Goal: Find specific page/section: Find specific page/section

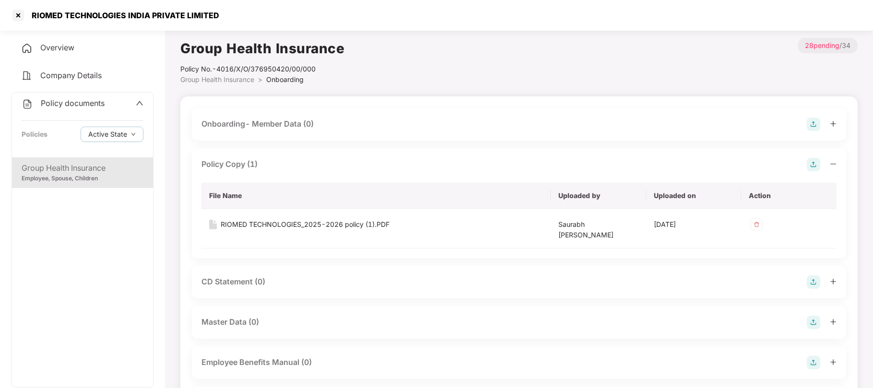
scroll to position [296, 0]
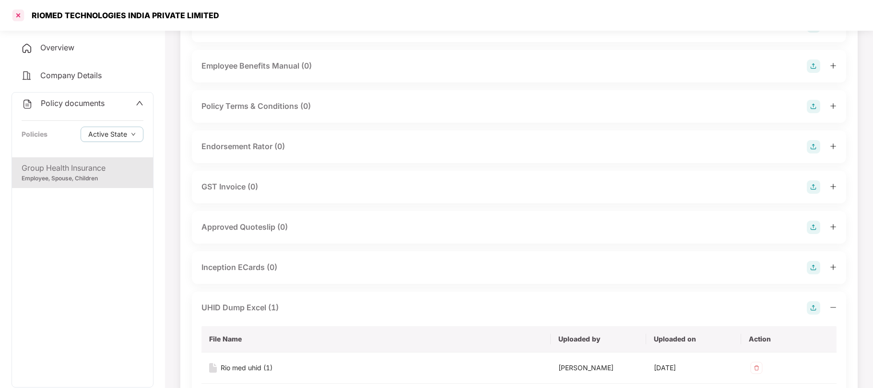
click at [18, 16] on div at bounding box center [18, 15] width 15 height 15
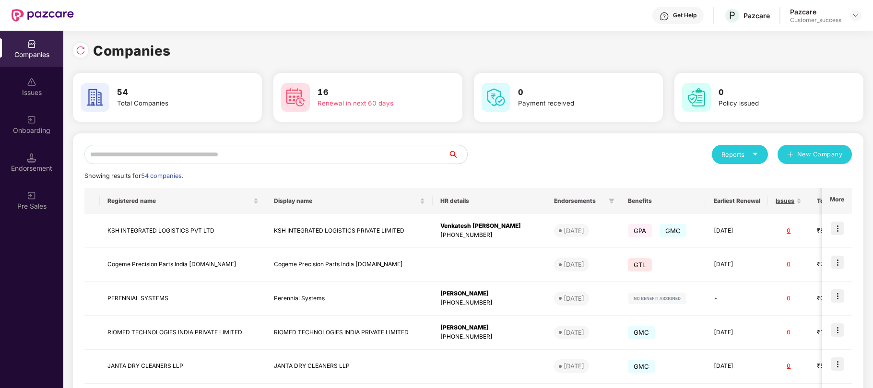
scroll to position [0, 0]
click at [258, 157] on input "text" at bounding box center [266, 154] width 364 height 19
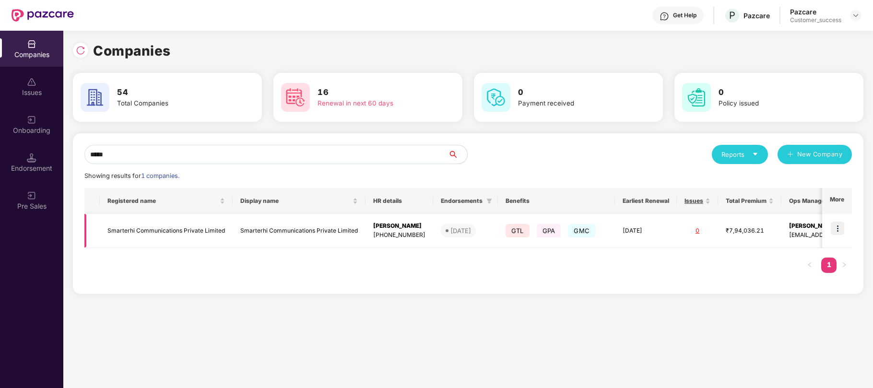
type input "*****"
click at [837, 229] on img at bounding box center [837, 228] width 13 height 13
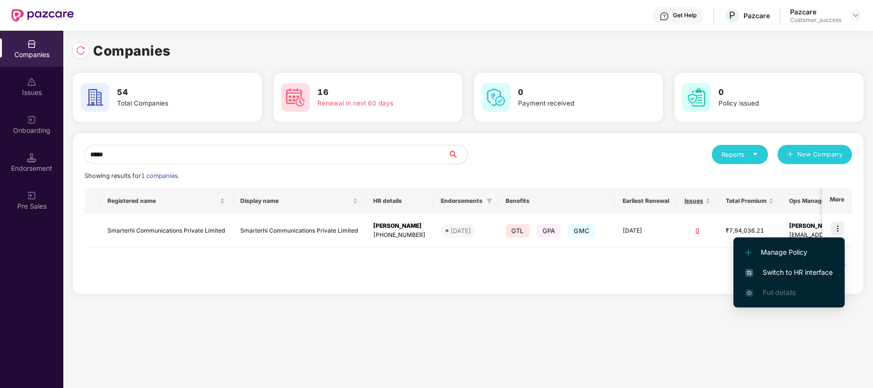
click at [783, 273] on span "Switch to HR interface" at bounding box center [788, 272] width 87 height 11
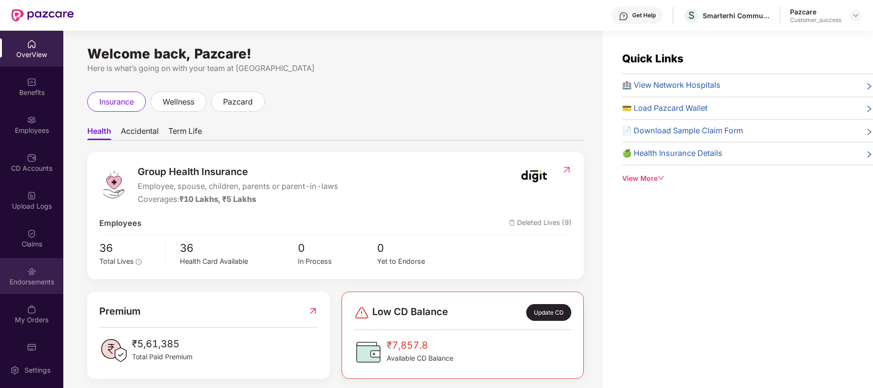
click at [27, 270] on img at bounding box center [32, 272] width 10 height 10
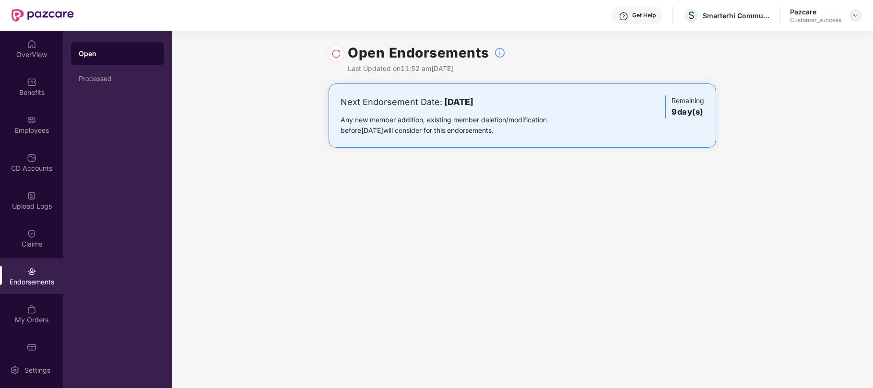
click at [858, 13] on img at bounding box center [856, 16] width 8 height 8
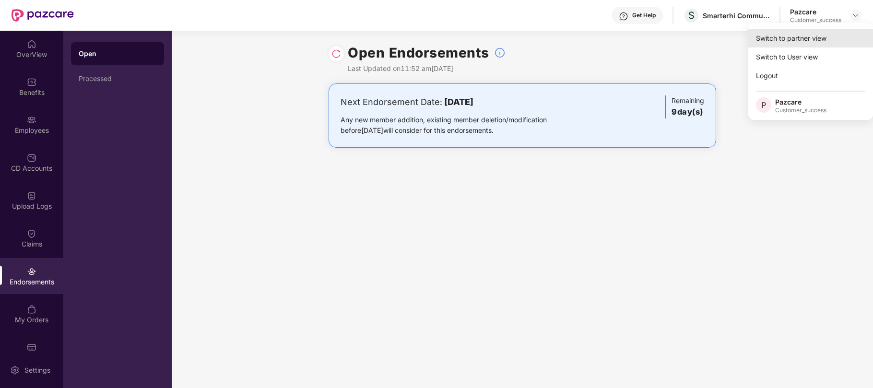
click at [778, 43] on div "Switch to partner view" at bounding box center [810, 38] width 125 height 19
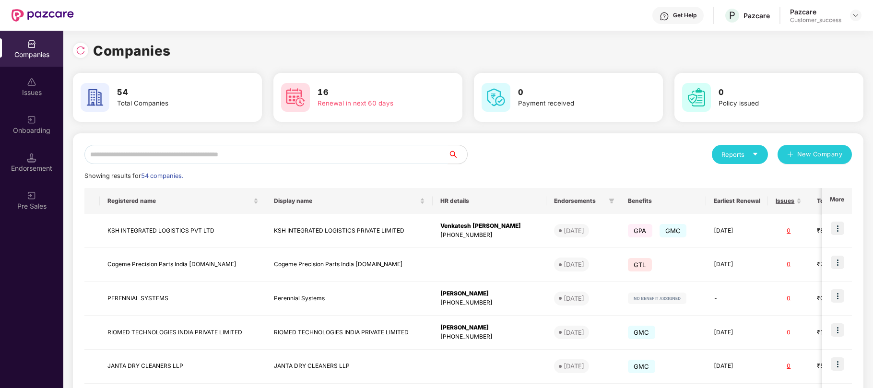
click at [267, 158] on input "text" at bounding box center [266, 154] width 364 height 19
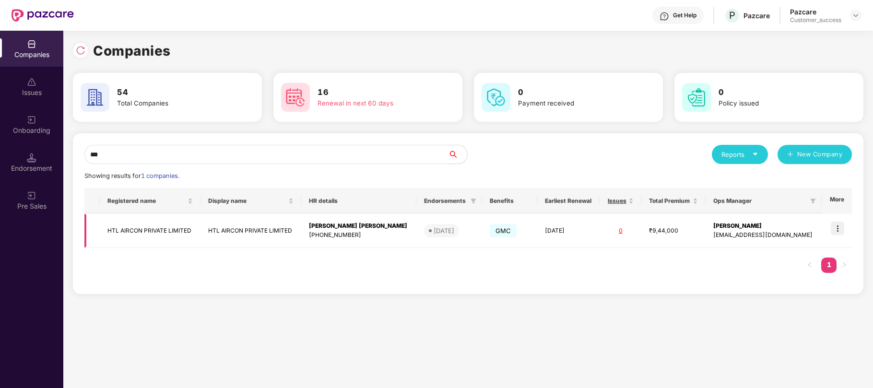
type input "***"
click at [839, 226] on img at bounding box center [837, 228] width 13 height 13
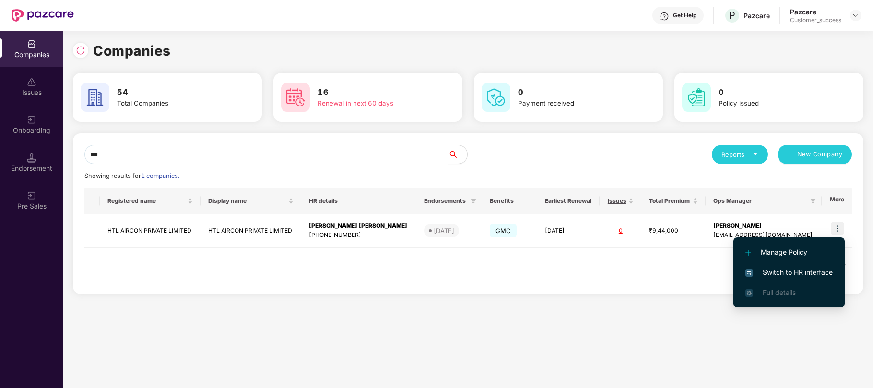
click at [783, 273] on span "Switch to HR interface" at bounding box center [788, 272] width 87 height 11
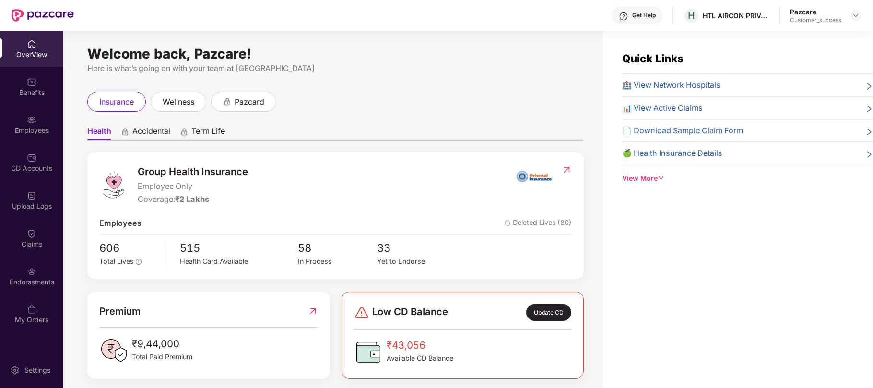
click at [37, 132] on div "Employees" at bounding box center [31, 131] width 63 height 10
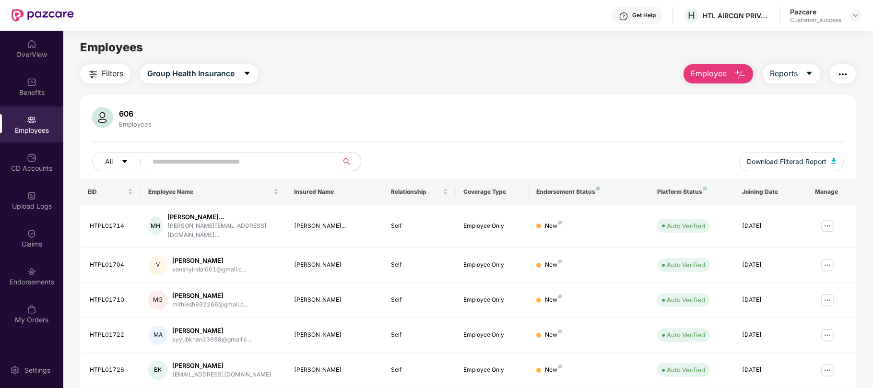
click at [186, 164] on input "text" at bounding box center [239, 161] width 172 height 14
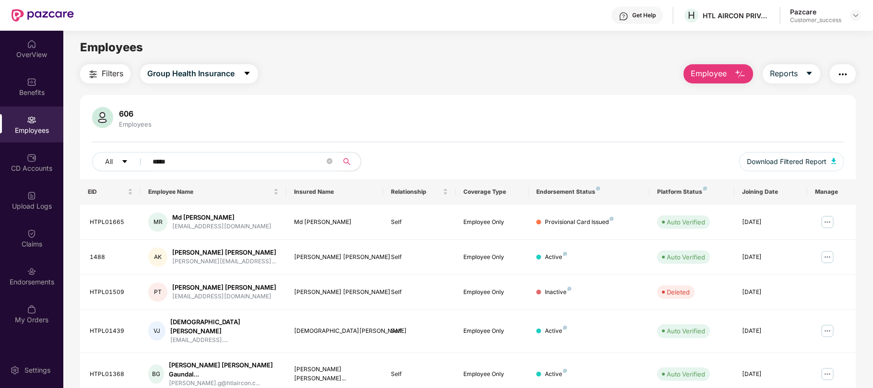
type input "******"
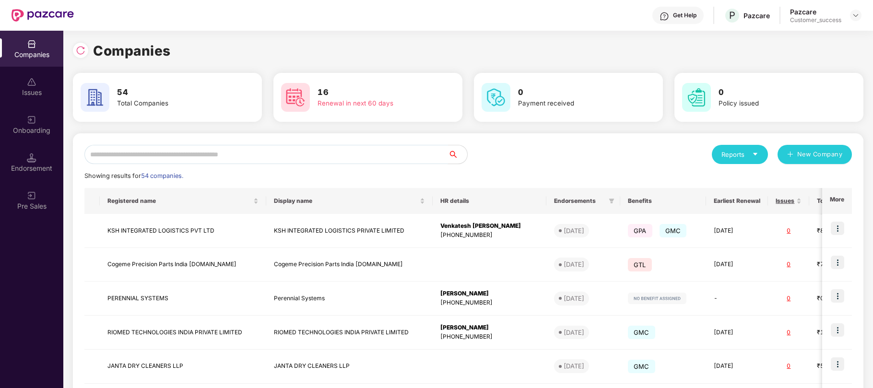
click at [179, 158] on input "text" at bounding box center [266, 154] width 364 height 19
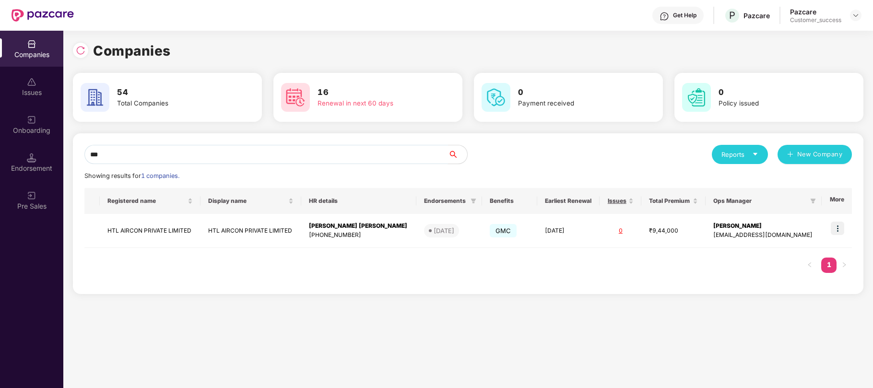
type input "***"
click at [837, 236] on td at bounding box center [837, 231] width 30 height 34
click at [839, 231] on img at bounding box center [837, 228] width 13 height 13
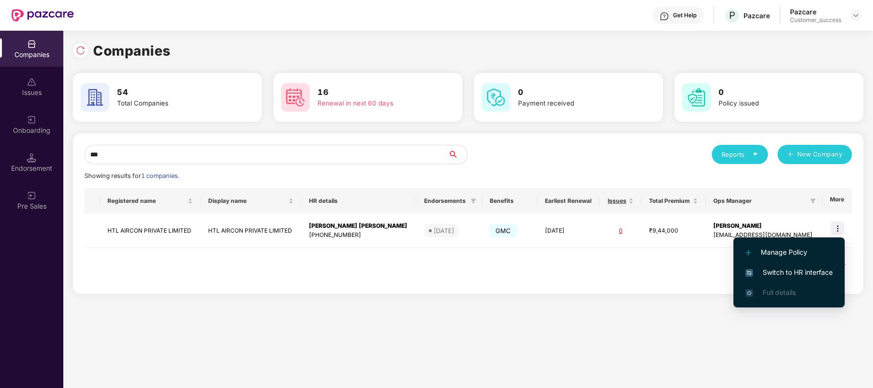
click at [784, 273] on span "Switch to HR interface" at bounding box center [788, 272] width 87 height 11
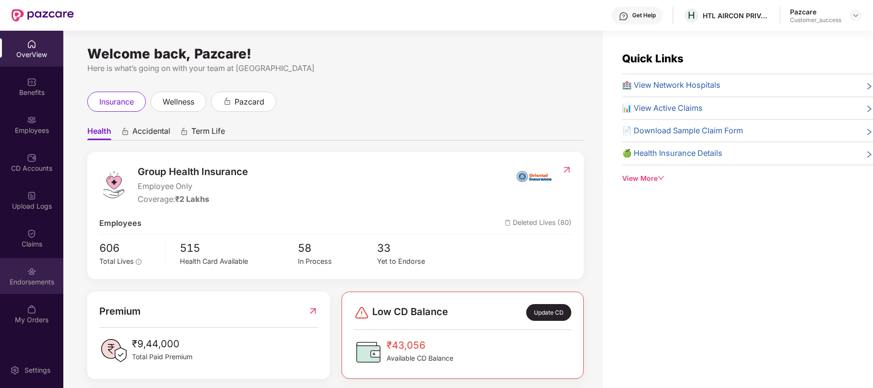
click at [27, 267] on img at bounding box center [32, 272] width 10 height 10
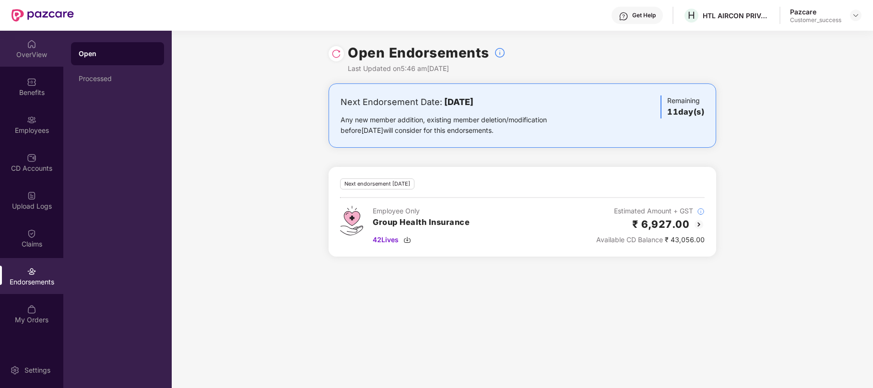
click at [33, 60] on div "OverView" at bounding box center [31, 49] width 63 height 36
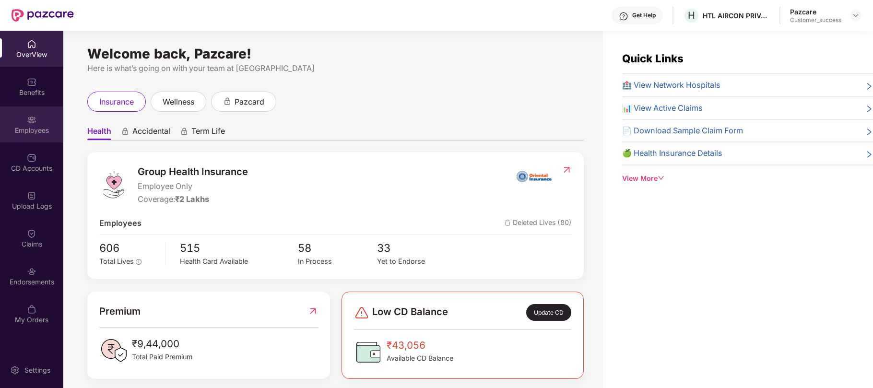
click at [27, 121] on img at bounding box center [32, 120] width 10 height 10
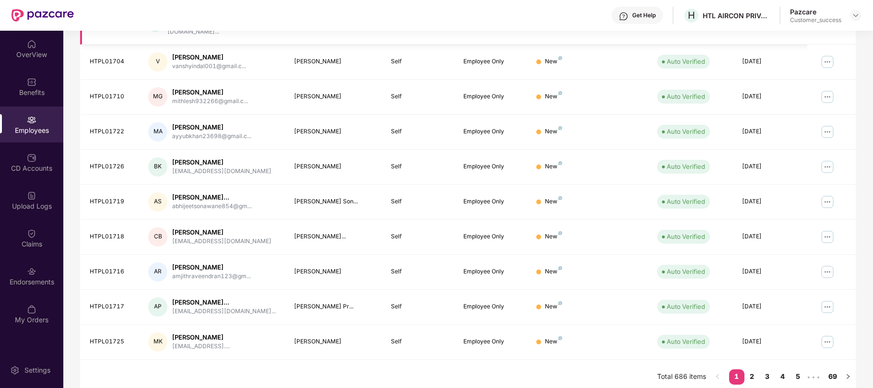
scroll to position [203, 0]
drag, startPoint x: 87, startPoint y: 299, endPoint x: 355, endPoint y: 292, distance: 267.7
click at [355, 292] on tr "HTPL01717 AP [PERSON_NAME]... [EMAIL_ADDRESS][DOMAIN_NAME]... [PERSON_NAME] Pr.…" at bounding box center [468, 307] width 776 height 35
copy tr "HTPL01717 AP [PERSON_NAME]... [EMAIL_ADDRESS][DOMAIN_NAME]... [PERSON_NAME] Pr.…"
